Goal: Communication & Community: Connect with others

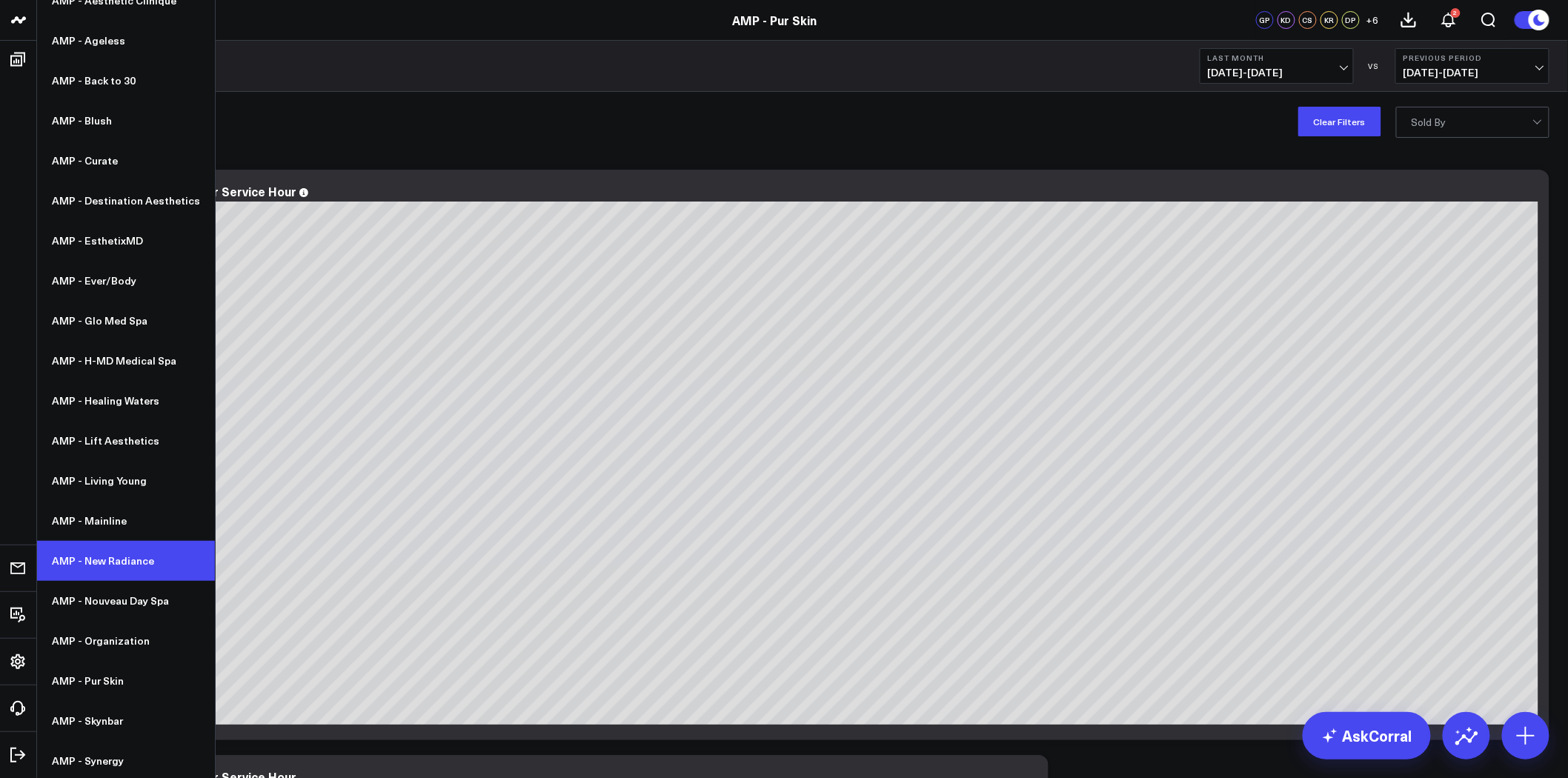
scroll to position [137, 0]
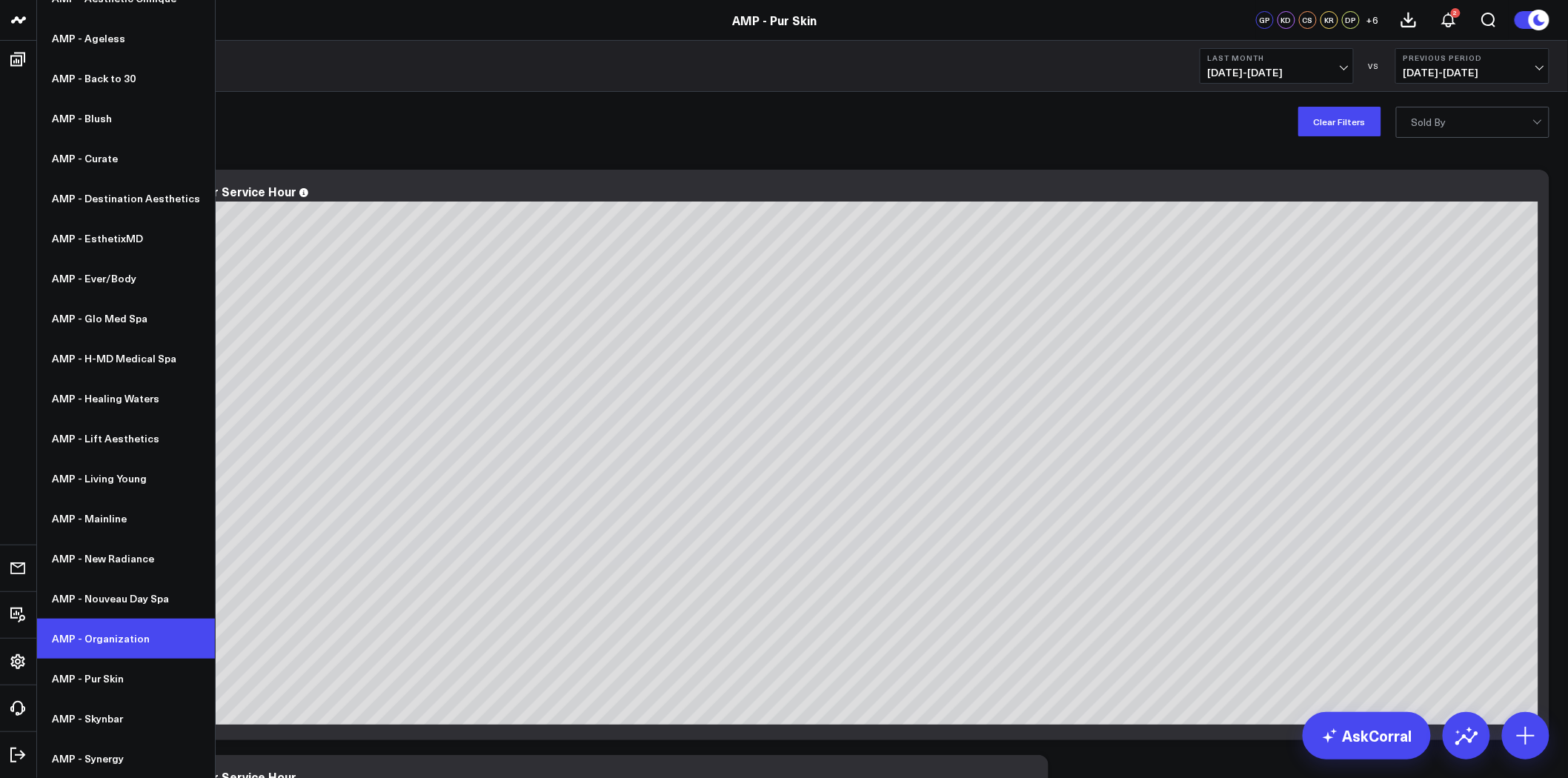
click at [115, 645] on link "AMP - Organization" at bounding box center [126, 638] width 178 height 40
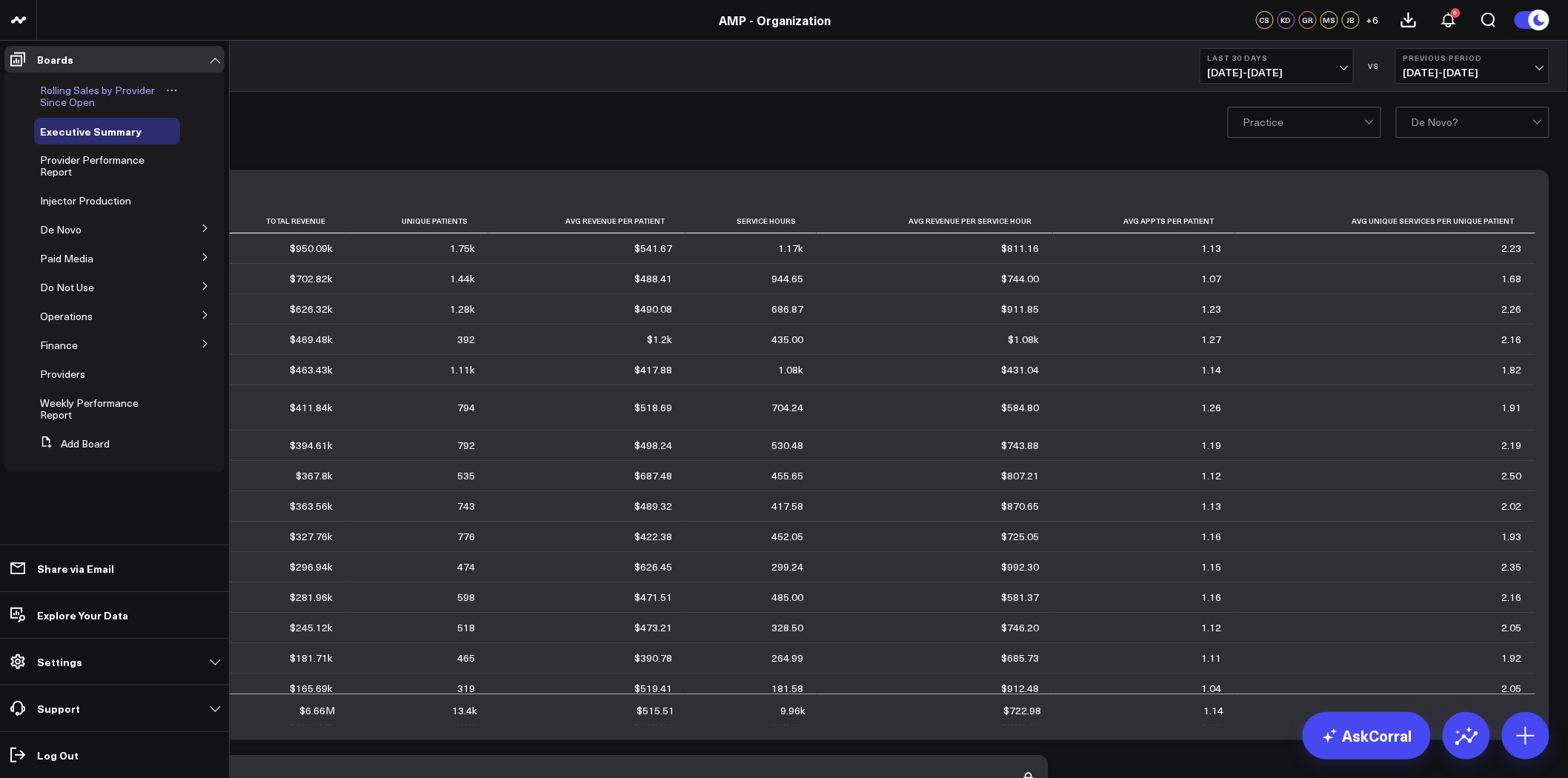
click at [131, 91] on span "Rolling Sales by Provider Since Open" at bounding box center [97, 95] width 115 height 26
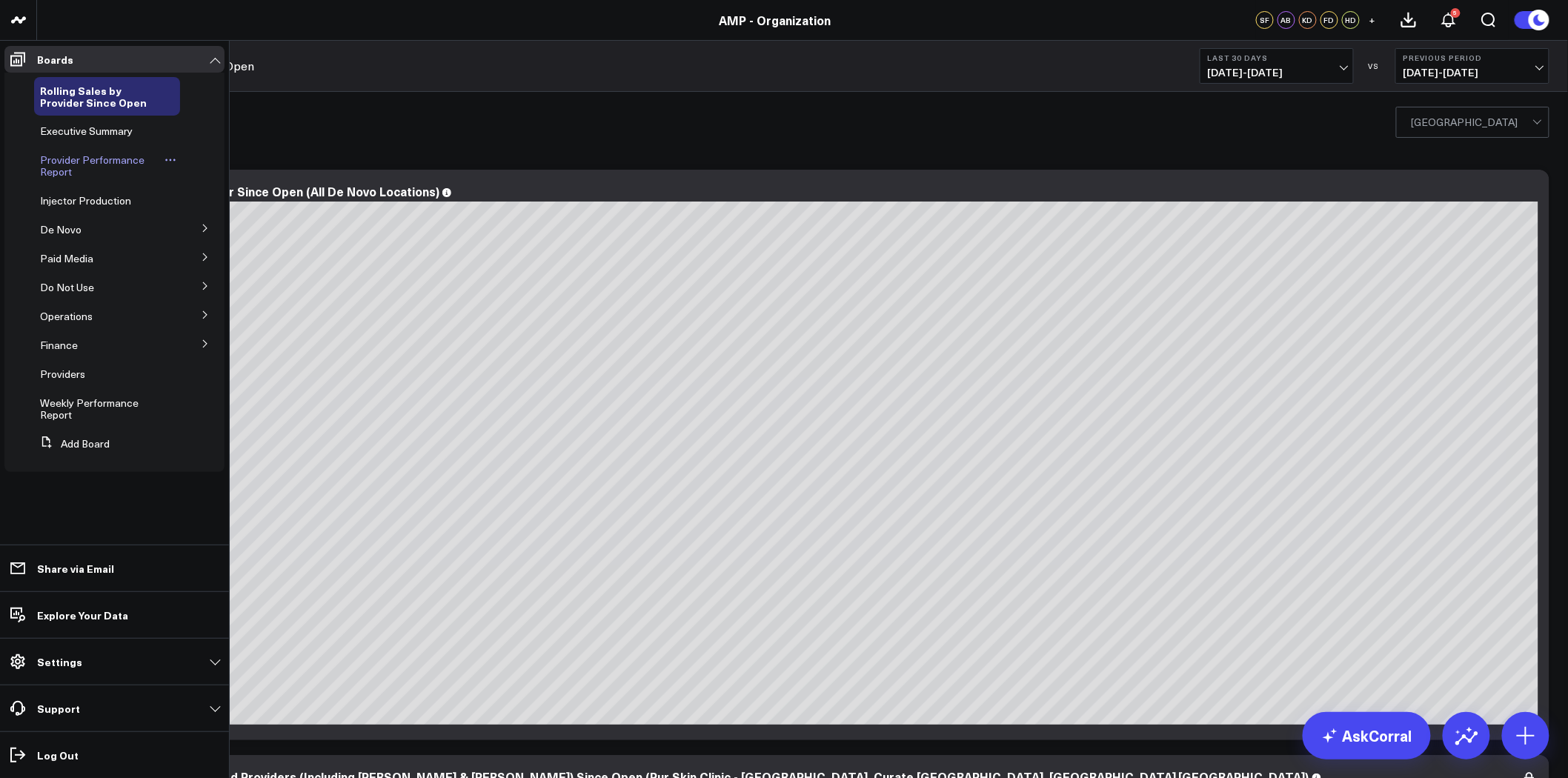
click at [115, 161] on span "Provider Performance Report" at bounding box center [92, 165] width 105 height 26
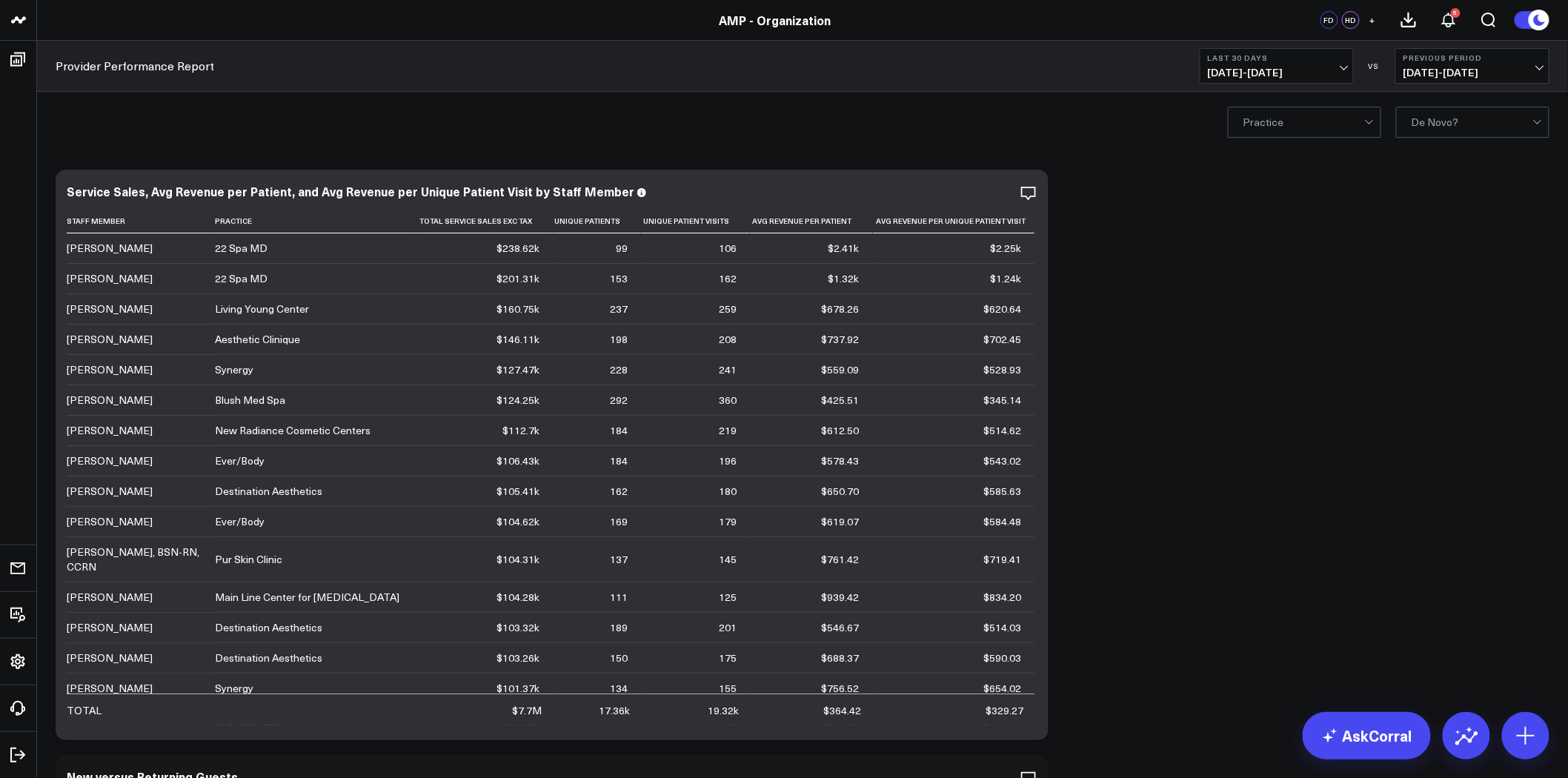
click at [1375, 20] on button "+" at bounding box center [1372, 20] width 18 height 18
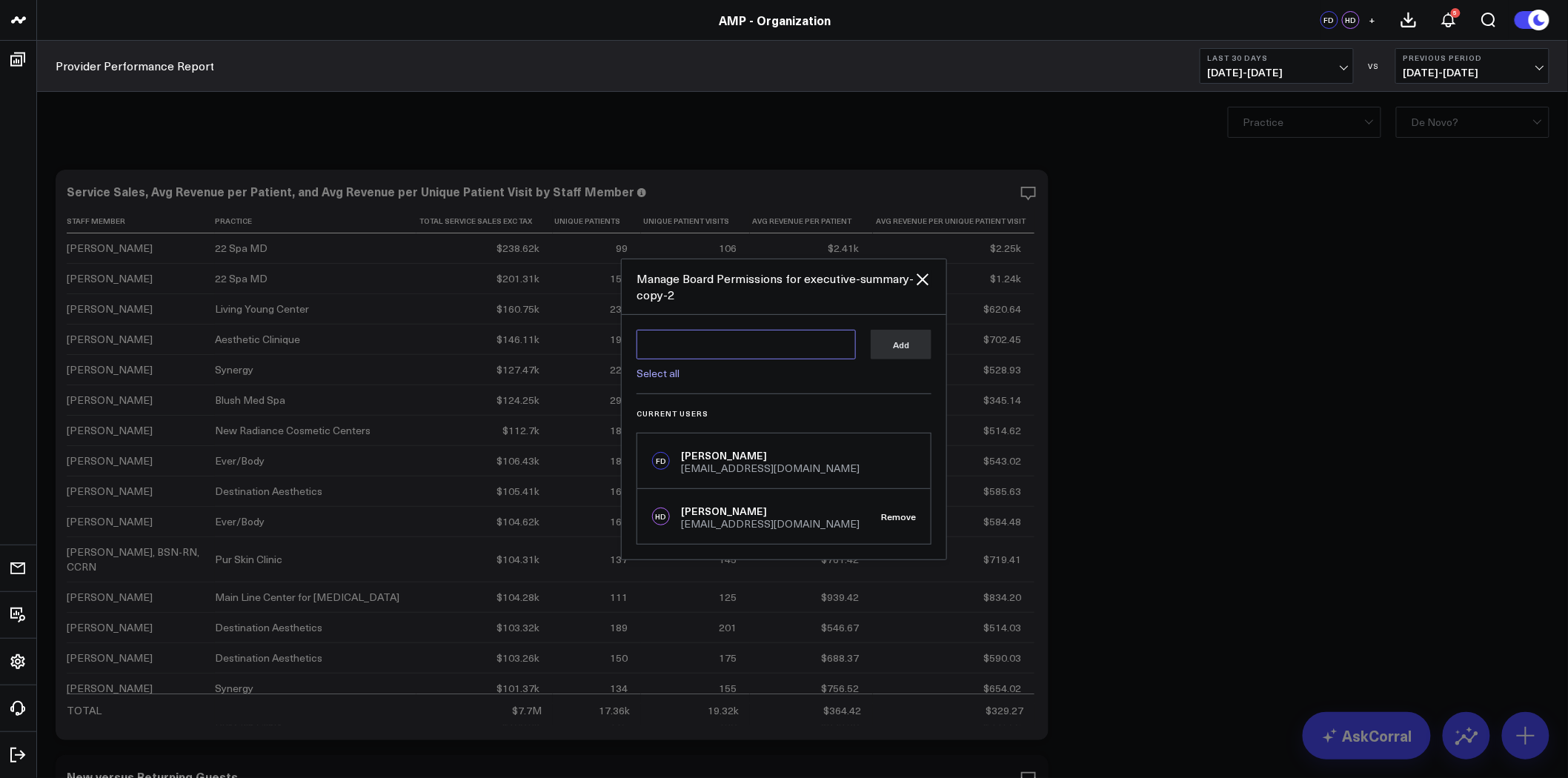
click at [763, 352] on textarea at bounding box center [746, 345] width 219 height 30
drag, startPoint x: 686, startPoint y: 338, endPoint x: 556, endPoint y: 341, distance: 130.0
click at [556, 341] on div "Manage Board Permissions for executive-summary-copy-2 [PERSON_NAME] Select all …" at bounding box center [784, 409] width 1568 height 737
paste textarea "[EMAIL_ADDRESS][DOMAIN_NAME]"
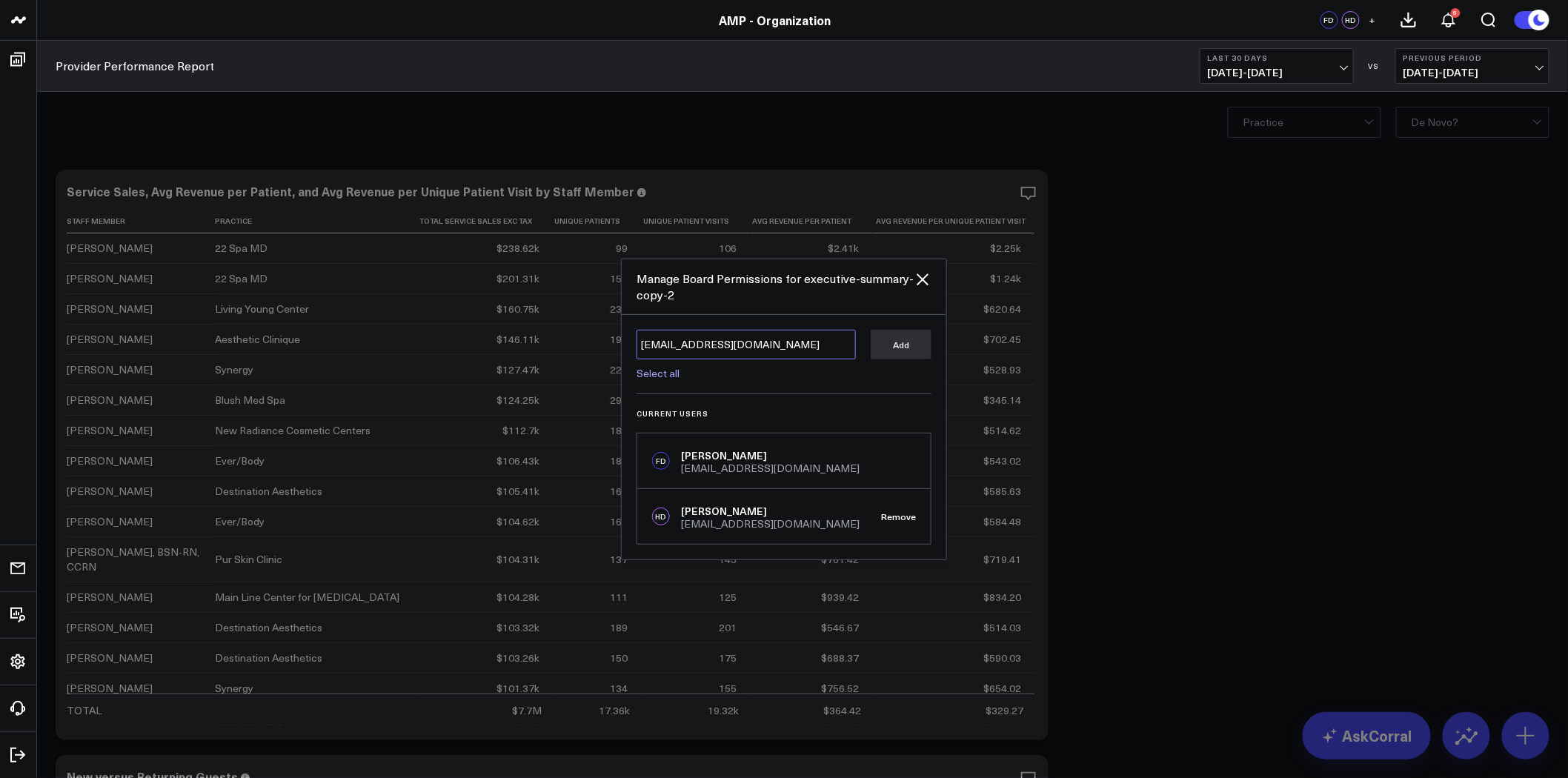
click at [818, 349] on textarea "[EMAIL_ADDRESS][DOMAIN_NAME]" at bounding box center [746, 345] width 219 height 30
click at [662, 373] on link "Select all" at bounding box center [658, 373] width 43 height 14
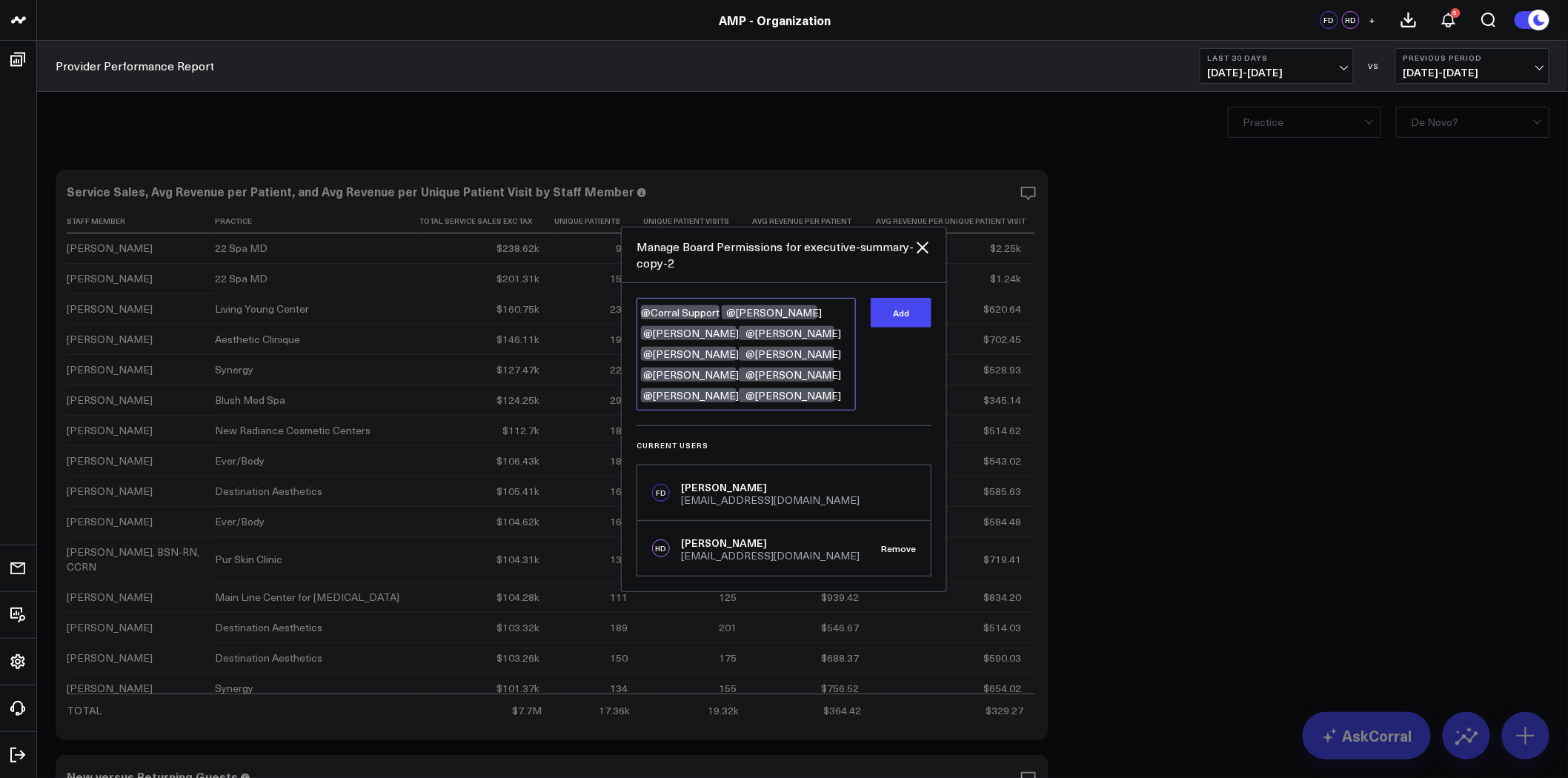
click at [724, 312] on textarea "@Corral Support @[PERSON_NAME] @[PERSON_NAME] @[PERSON_NAME] @[PERSON_NAME] @[P…" at bounding box center [746, 354] width 219 height 113
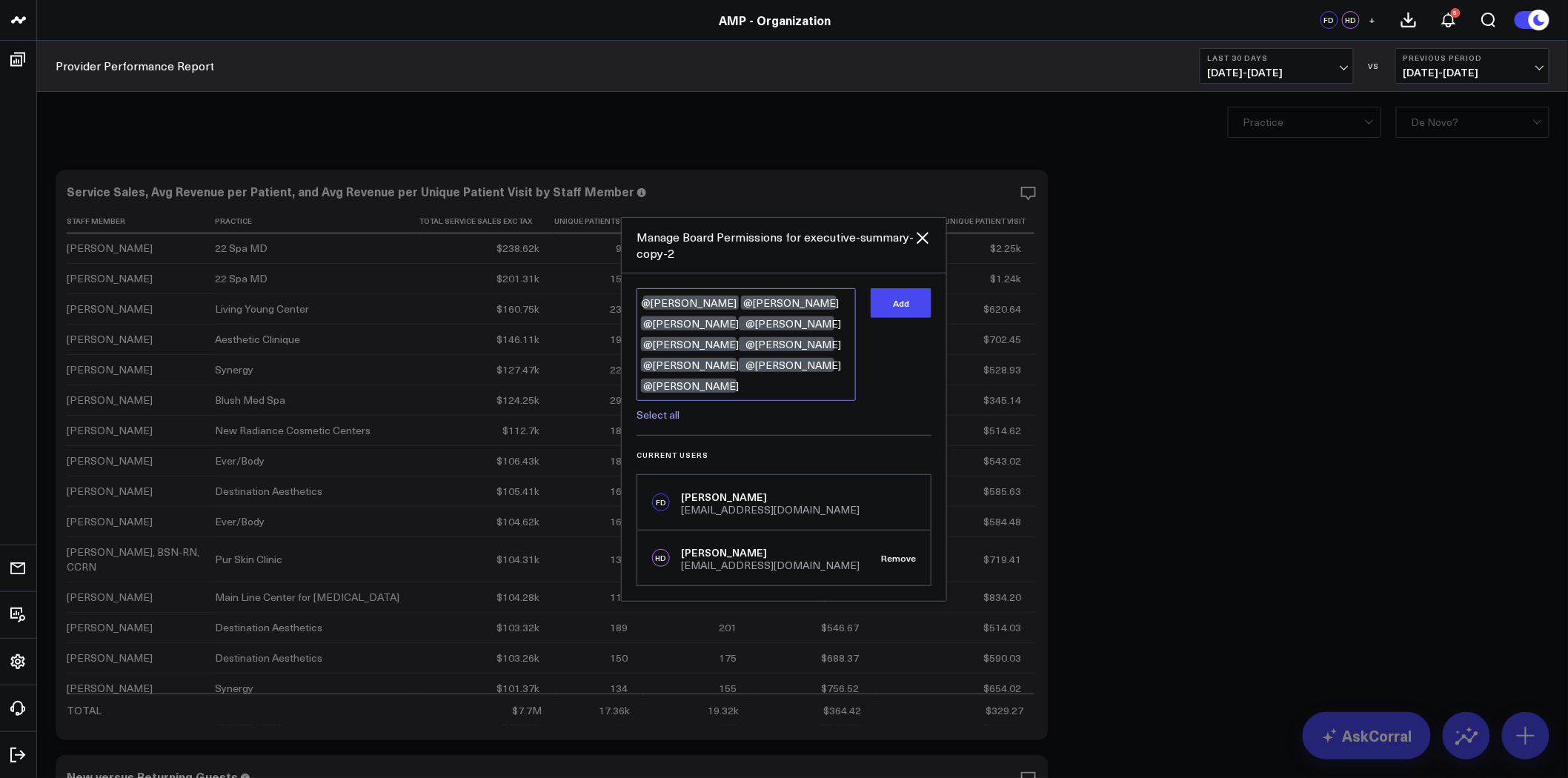
click at [795, 374] on textarea "@[PERSON_NAME] @[PERSON_NAME] @[PERSON_NAME] @[PERSON_NAME] @[PERSON_NAME] @[PE…" at bounding box center [746, 345] width 219 height 113
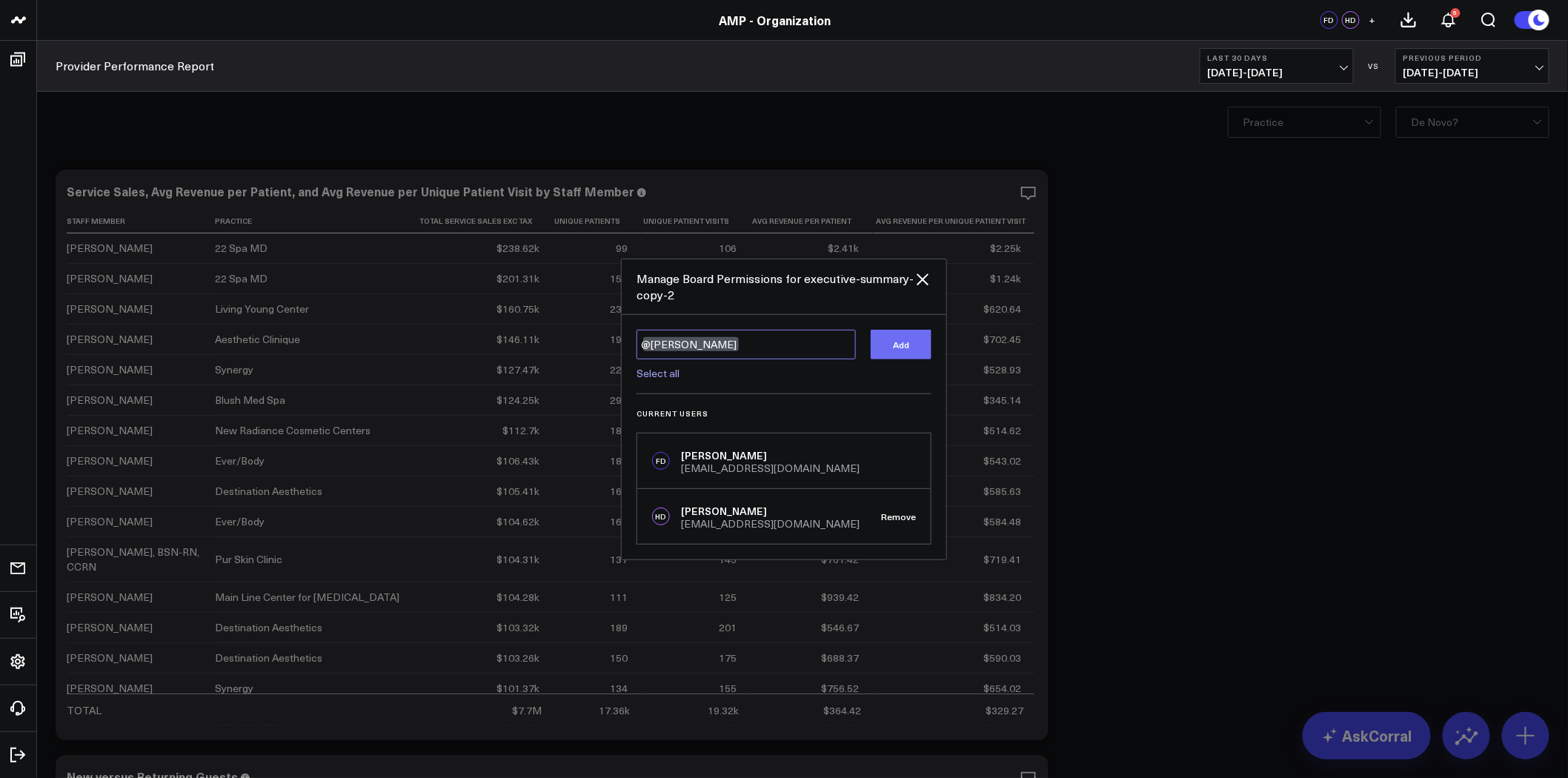
type textarea "@[PERSON_NAME]"
click at [893, 337] on button "Add" at bounding box center [901, 345] width 61 height 30
